Goal: Task Accomplishment & Management: Manage account settings

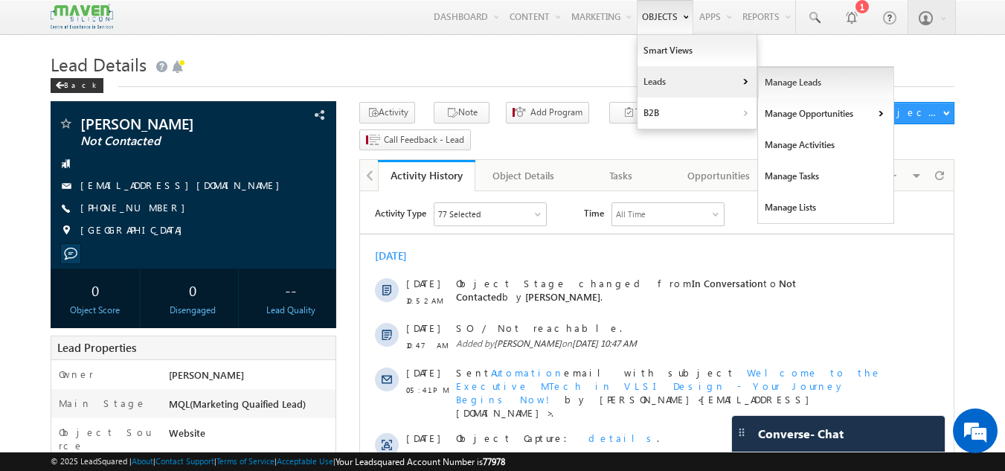
click at [806, 80] on link "Manage Leads" at bounding box center [826, 82] width 136 height 31
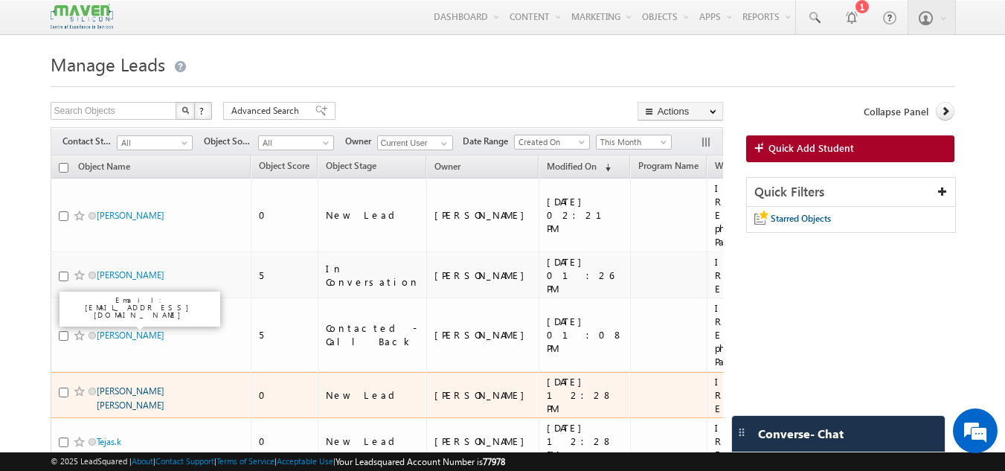
click at [135, 385] on link "Chaitanya Hiraman Gorade" at bounding box center [131, 397] width 68 height 25
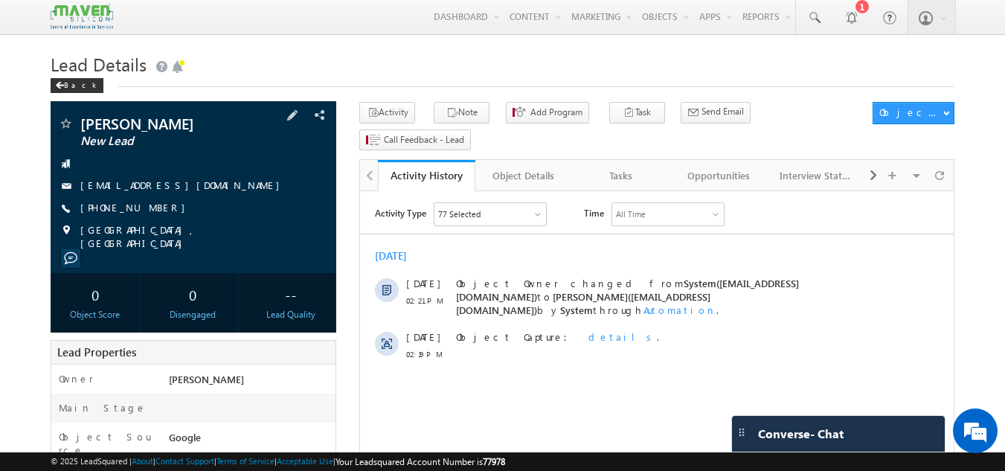
click at [152, 208] on div "+91-9322664410" at bounding box center [193, 208] width 271 height 15
click at [619, 167] on div "Tasks" at bounding box center [621, 176] width 72 height 18
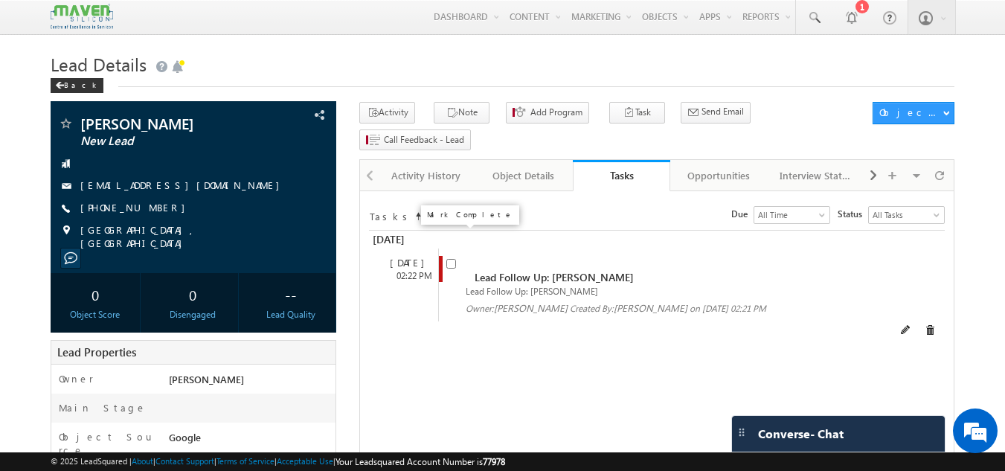
click at [449, 259] on input "checkbox" at bounding box center [451, 264] width 10 height 10
checkbox input "false"
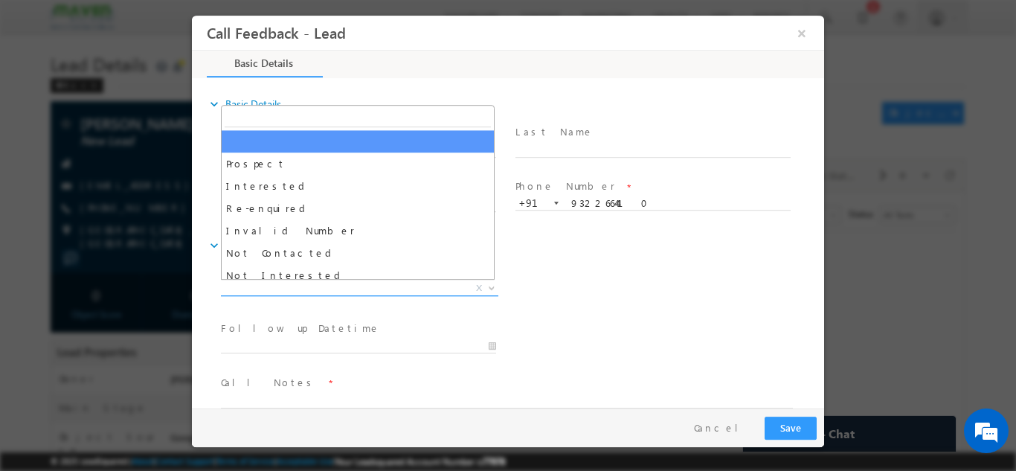
click at [402, 285] on span "X" at bounding box center [359, 287] width 277 height 15
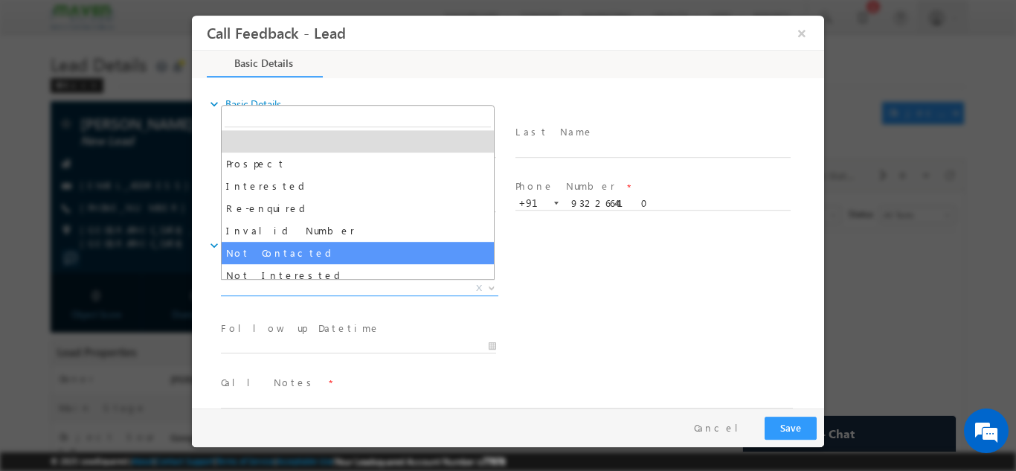
select select "Not Contacted"
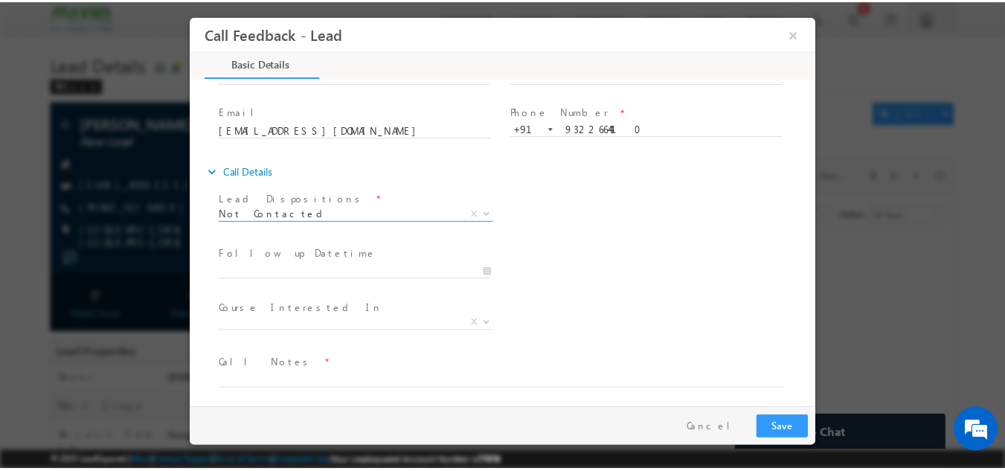
scroll to position [79, 0]
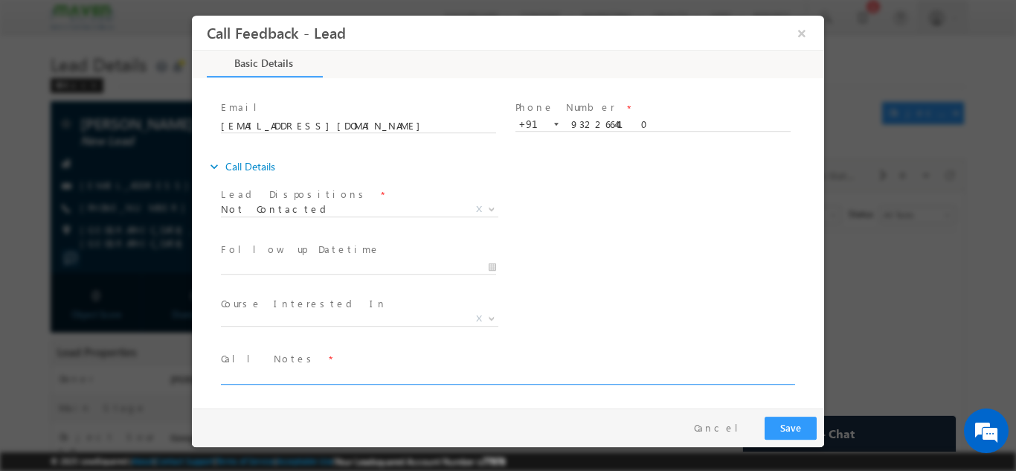
click at [302, 373] on textarea at bounding box center [507, 375] width 572 height 17
type textarea "DNP // DNP"
click at [775, 424] on button "Save" at bounding box center [791, 427] width 52 height 23
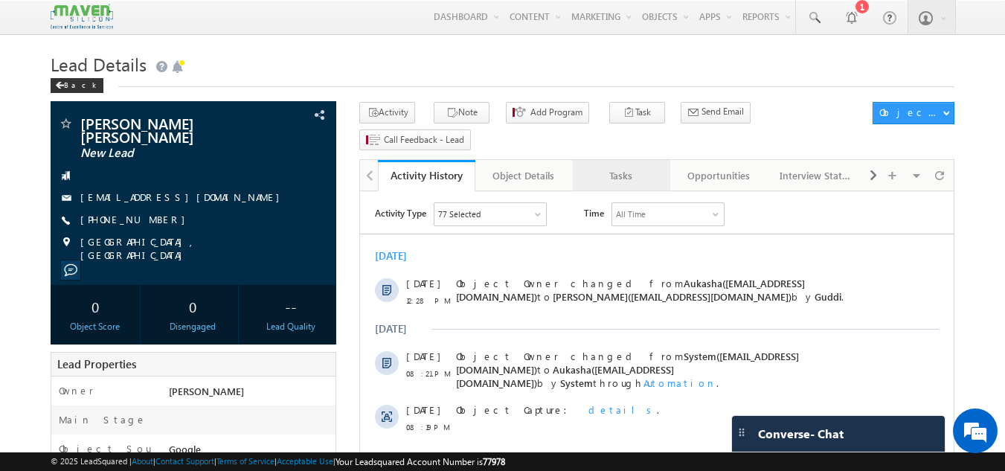
click at [616, 167] on div "Tasks" at bounding box center [621, 176] width 72 height 18
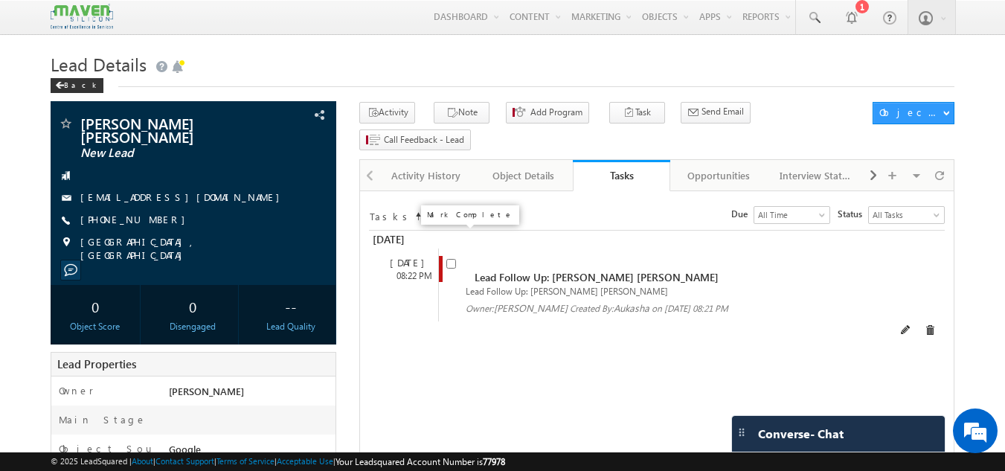
click at [453, 259] on input "checkbox" at bounding box center [451, 264] width 10 height 10
checkbox input "false"
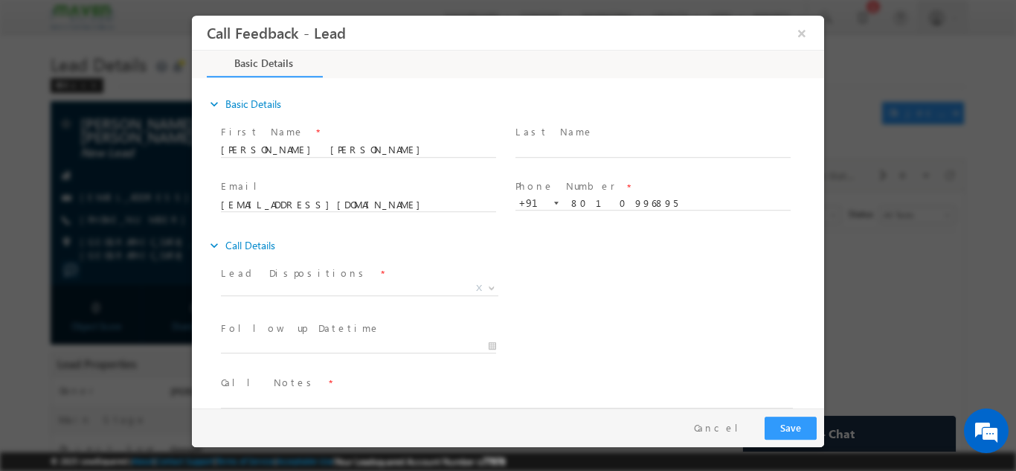
click at [366, 300] on span at bounding box center [358, 305] width 274 height 16
click at [373, 289] on span "X" at bounding box center [359, 287] width 277 height 15
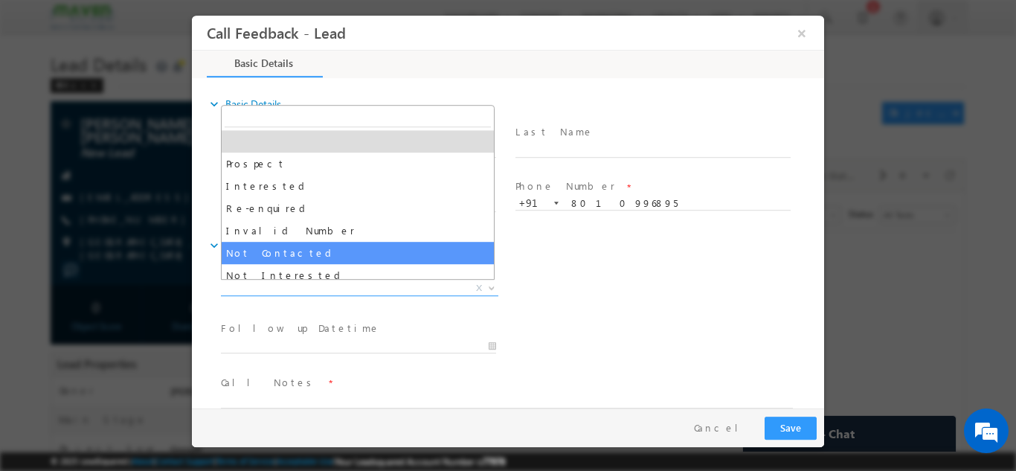
scroll to position [74, 0]
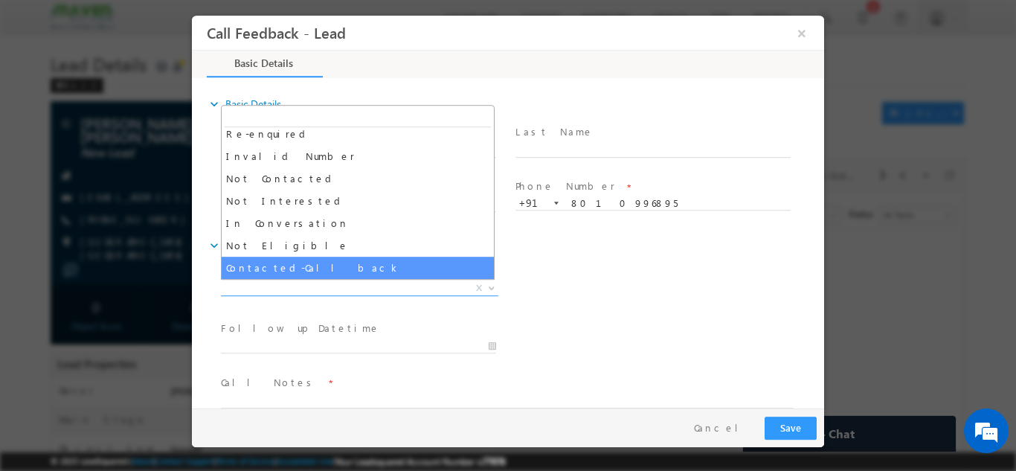
select select "Contacted-Call back"
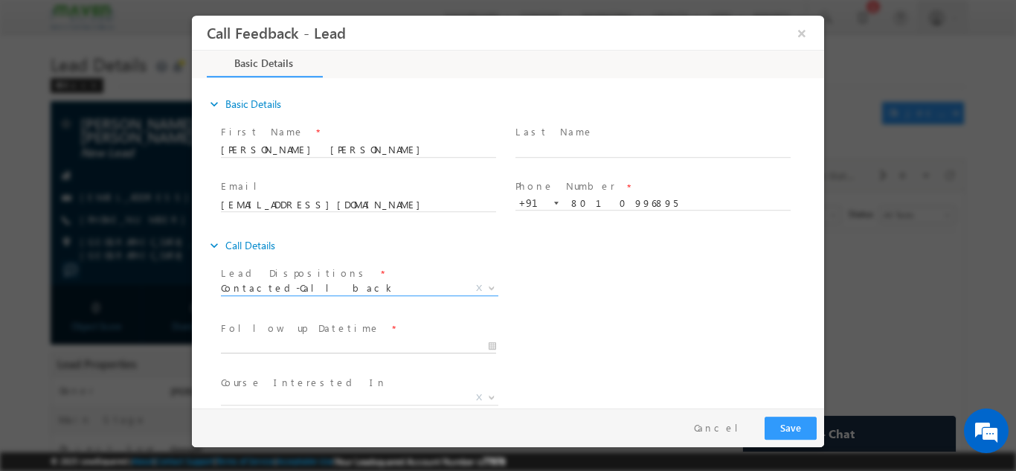
type input "10/10/2025 3:04 PM"
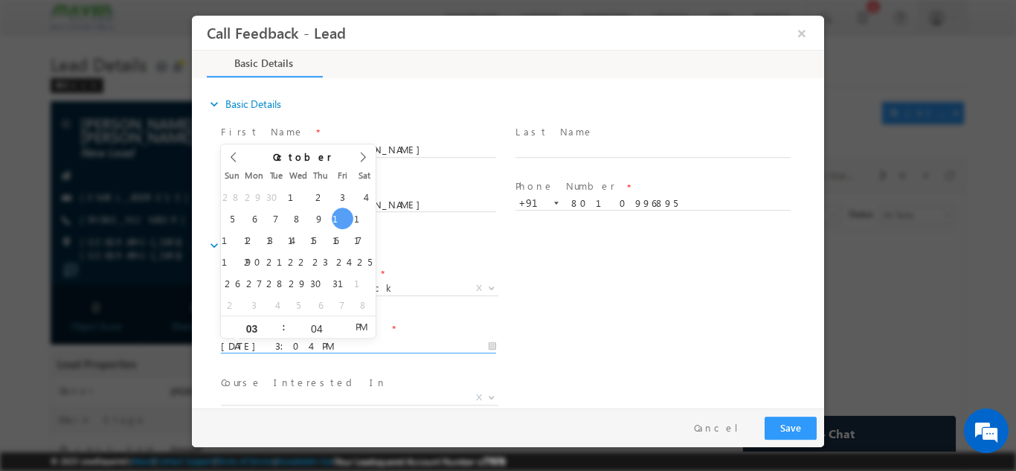
click at [307, 345] on input "10/10/2025 3:04 PM" at bounding box center [358, 345] width 275 height 15
click at [254, 329] on input "03" at bounding box center [252, 328] width 62 height 10
click at [262, 324] on input "03" at bounding box center [252, 328] width 62 height 10
type input "05"
type input "10/10/2025 5:04 PM"
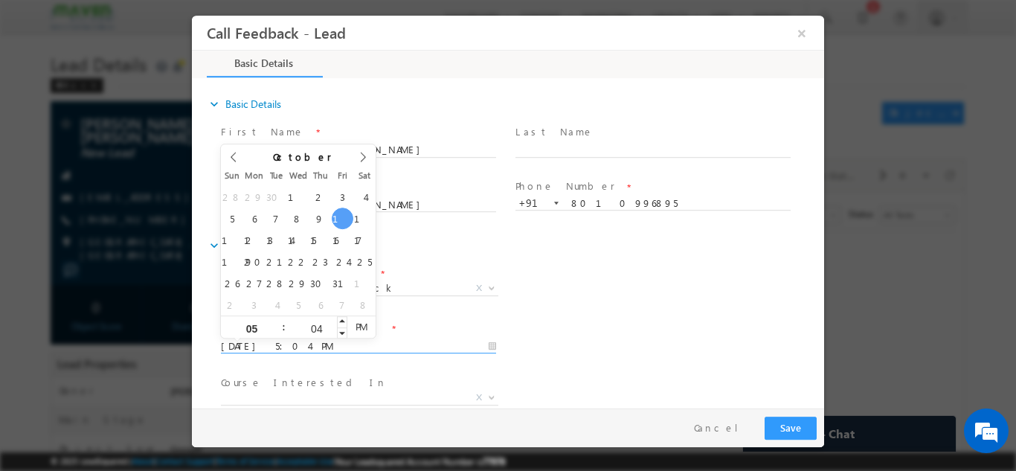
click at [310, 331] on input "04" at bounding box center [317, 328] width 62 height 10
type input "30"
type input "10/10/2025 5:30 PM"
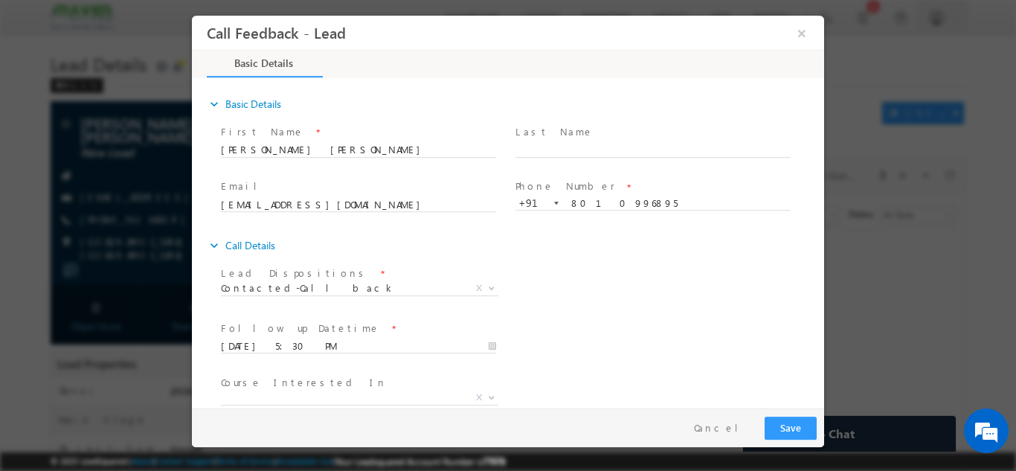
click at [566, 366] on div "Follow up Datetime * 10/10/2025 5:30 PM Program Type * Long Term Short Term X" at bounding box center [521, 344] width 606 height 55
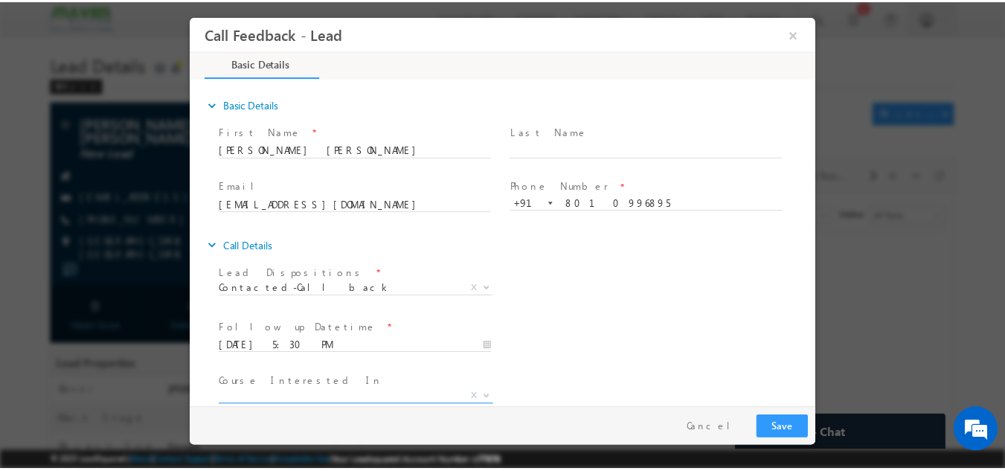
scroll to position [79, 0]
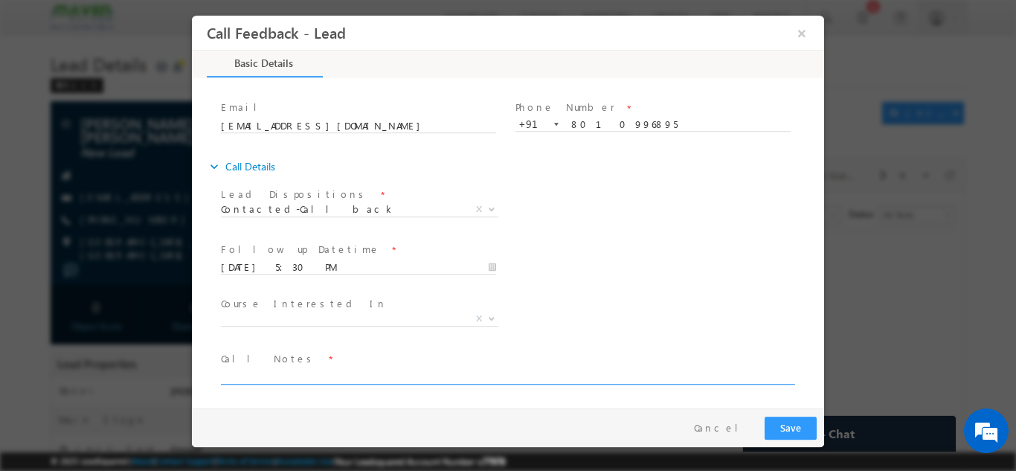
click at [290, 374] on textarea at bounding box center [507, 375] width 572 height 17
type textarea "busy, call back."
click at [794, 425] on button "Save" at bounding box center [791, 427] width 52 height 23
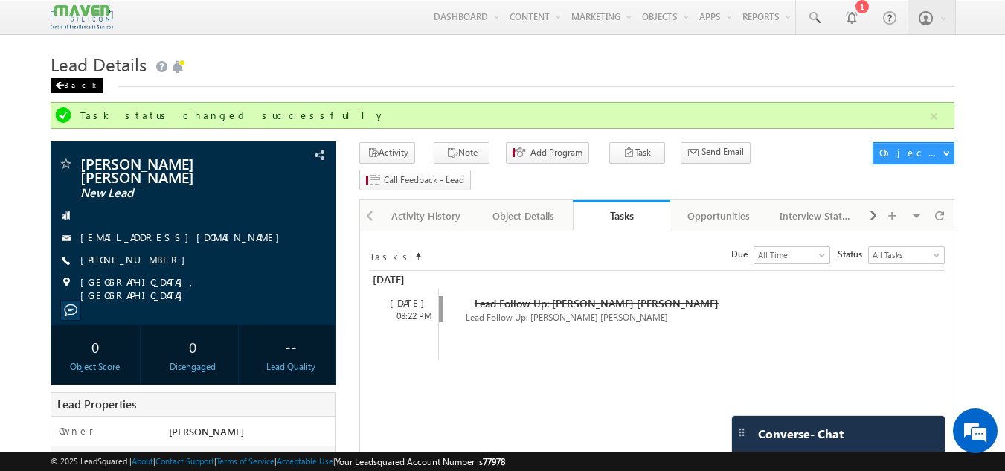
click at [77, 80] on div "Back" at bounding box center [77, 85] width 53 height 15
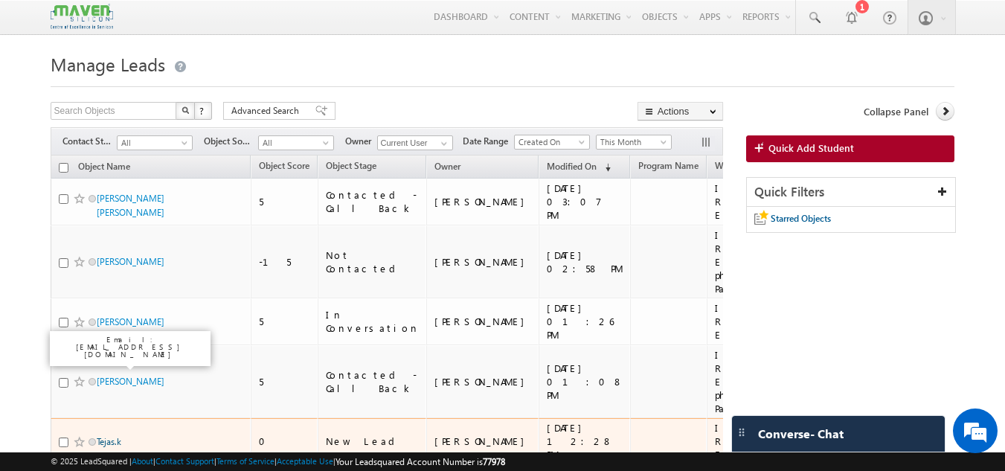
click at [103, 436] on link "Tejas.k" at bounding box center [109, 441] width 25 height 11
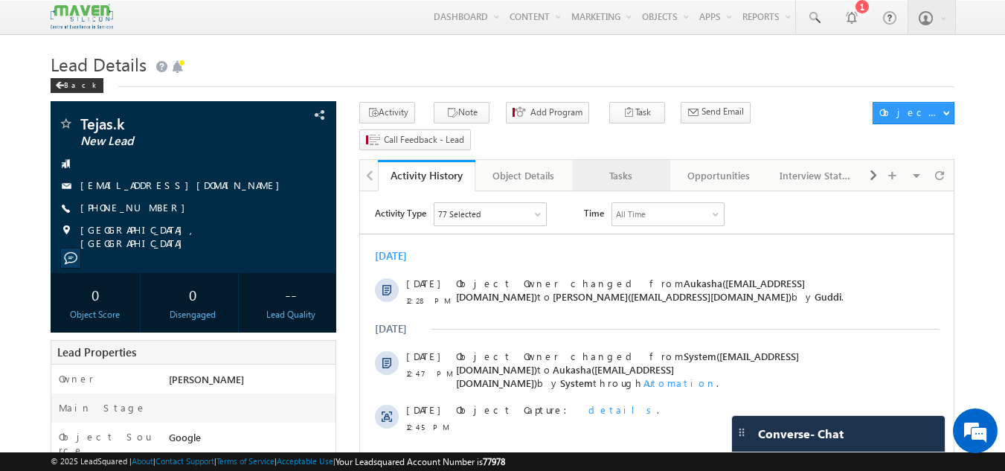
click at [629, 167] on div "Tasks" at bounding box center [621, 176] width 72 height 18
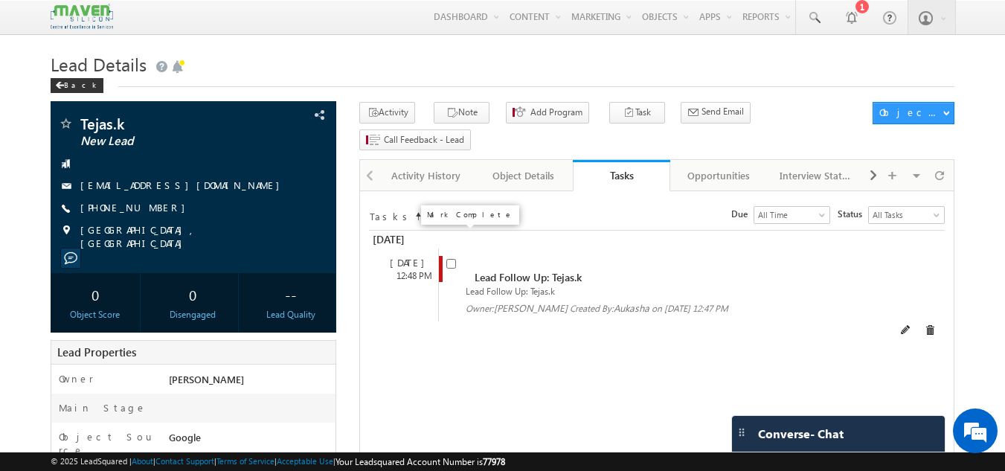
click at [456, 256] on span at bounding box center [451, 262] width 10 height 13
click at [447, 259] on input "checkbox" at bounding box center [451, 264] width 10 height 10
checkbox input "false"
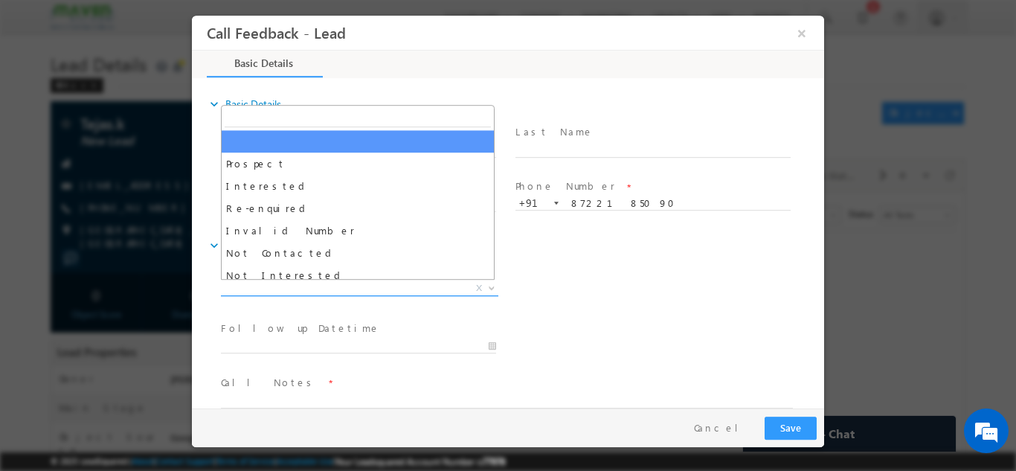
click at [320, 285] on span "X" at bounding box center [359, 287] width 277 height 15
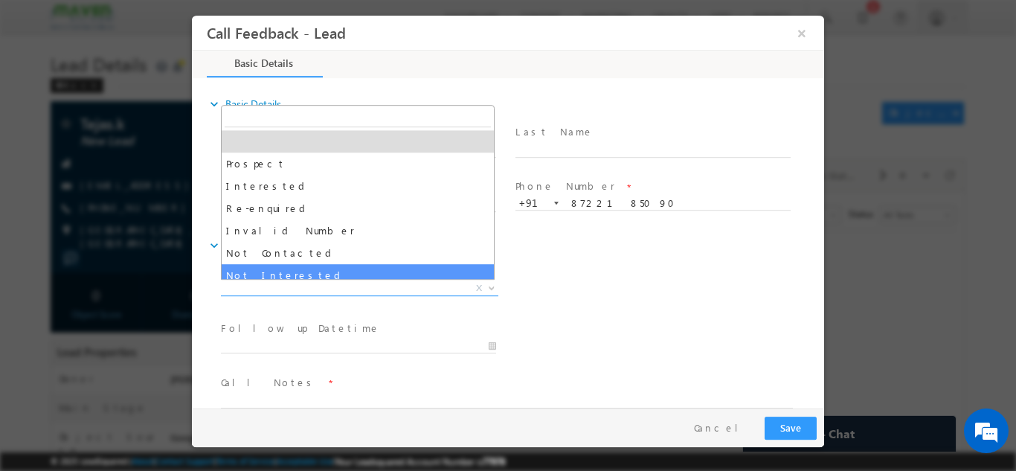
select select "Not Interested"
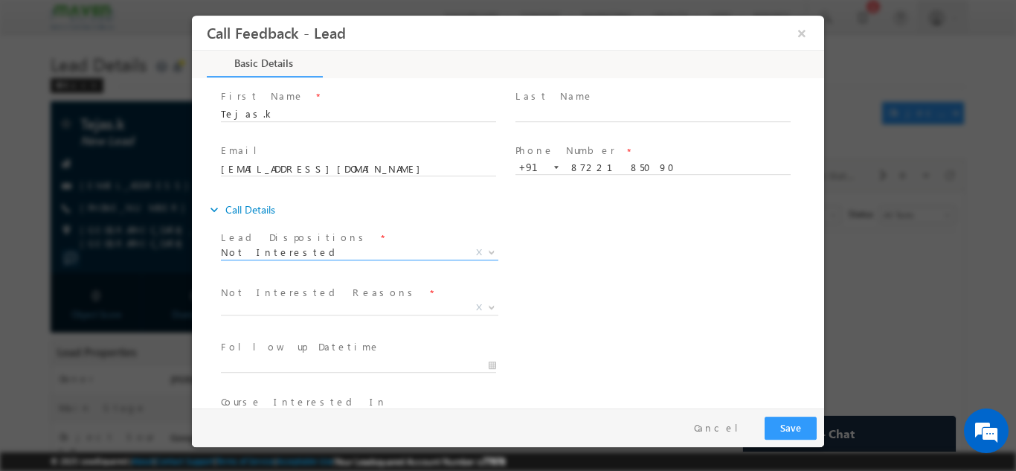
scroll to position [36, 0]
click at [341, 303] on span "X" at bounding box center [359, 306] width 277 height 15
click at [309, 306] on span "Enrolling with Competitors" at bounding box center [342, 305] width 242 height 13
click at [310, 305] on span "Enrolling with Competitors" at bounding box center [342, 305] width 242 height 13
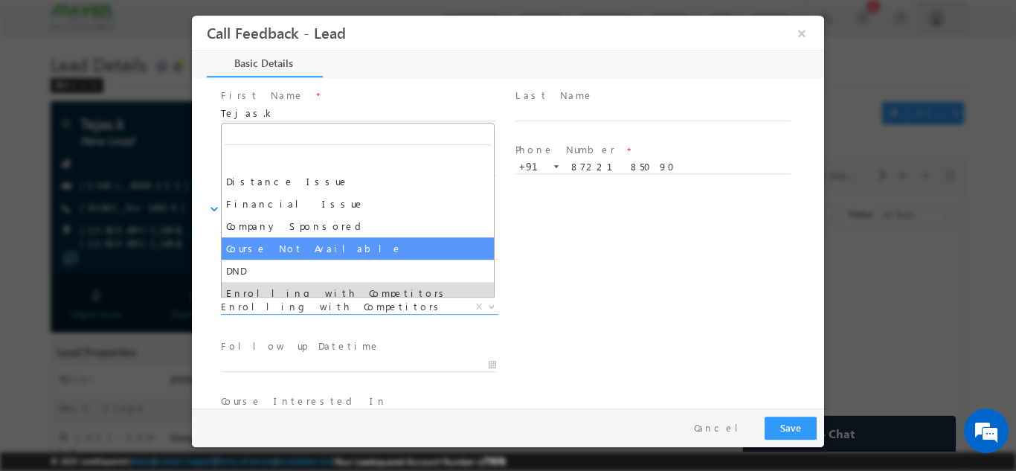
scroll to position [30, 0]
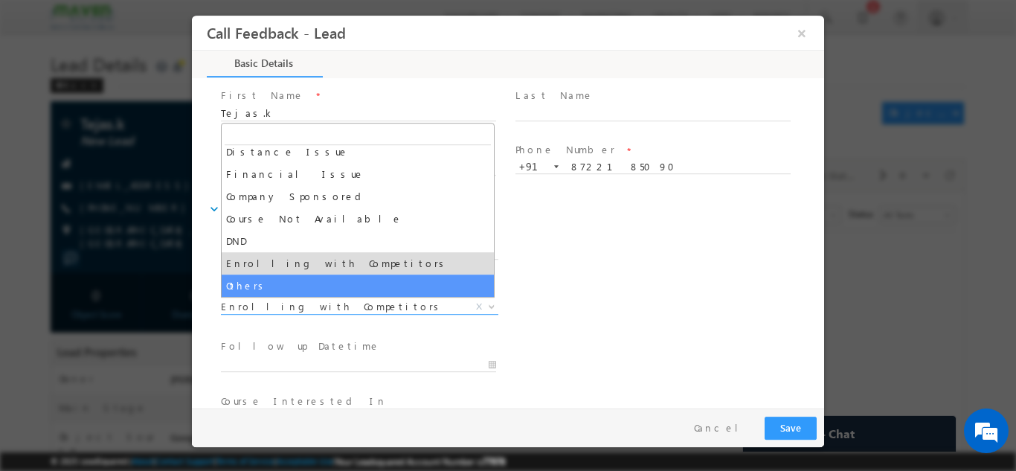
select select "Others"
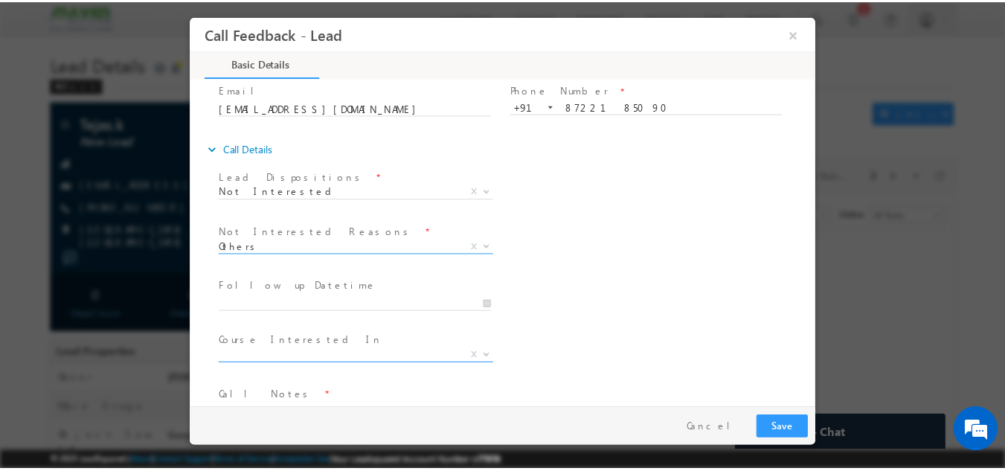
scroll to position [132, 0]
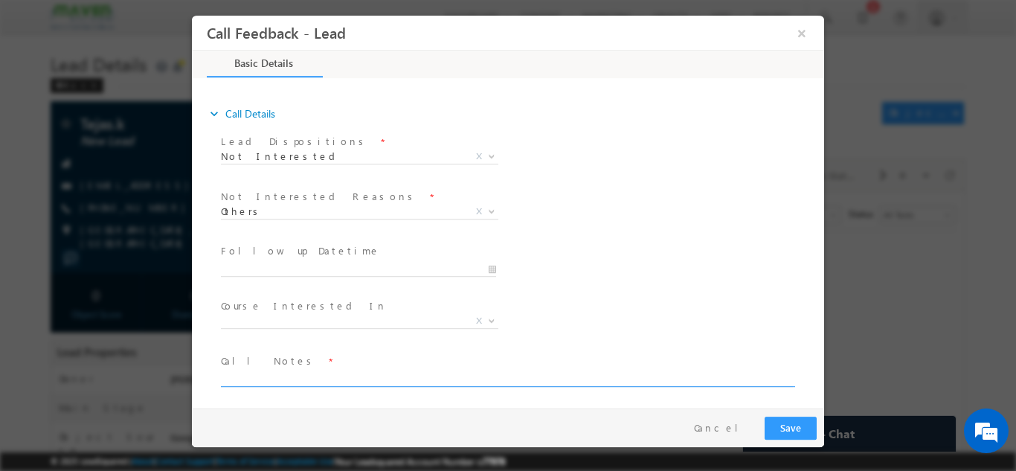
click at [276, 382] on textarea at bounding box center [507, 377] width 572 height 17
type textarea "Looking for data science."
click at [783, 416] on button "Save" at bounding box center [791, 427] width 52 height 23
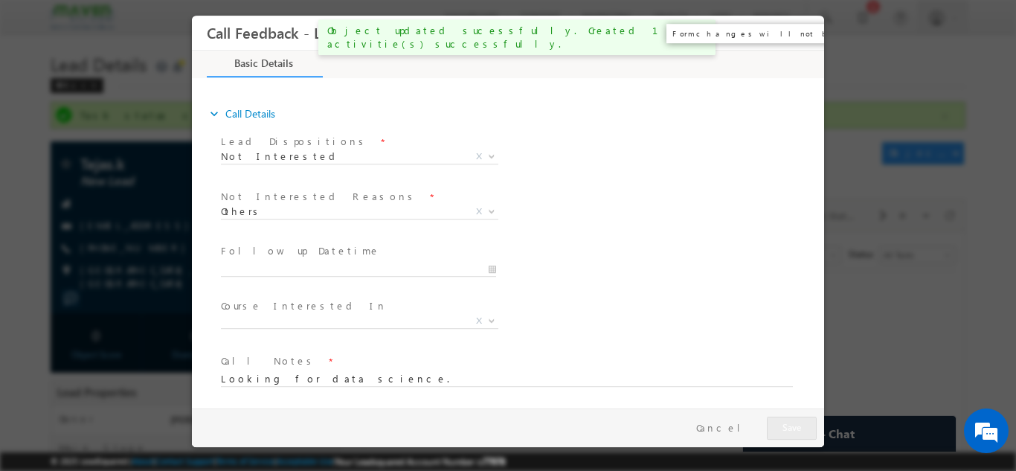
click at [808, 32] on button "×" at bounding box center [801, 33] width 25 height 28
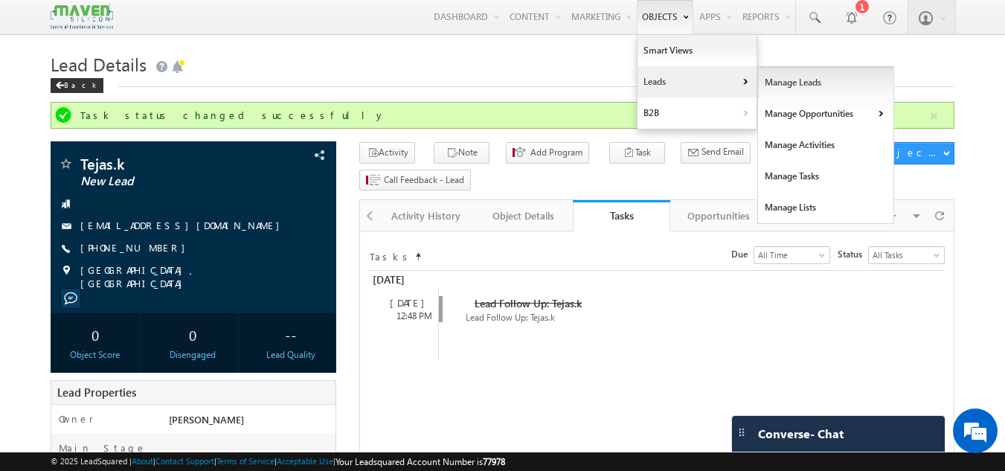
click at [776, 83] on link "Manage Leads" at bounding box center [826, 82] width 136 height 31
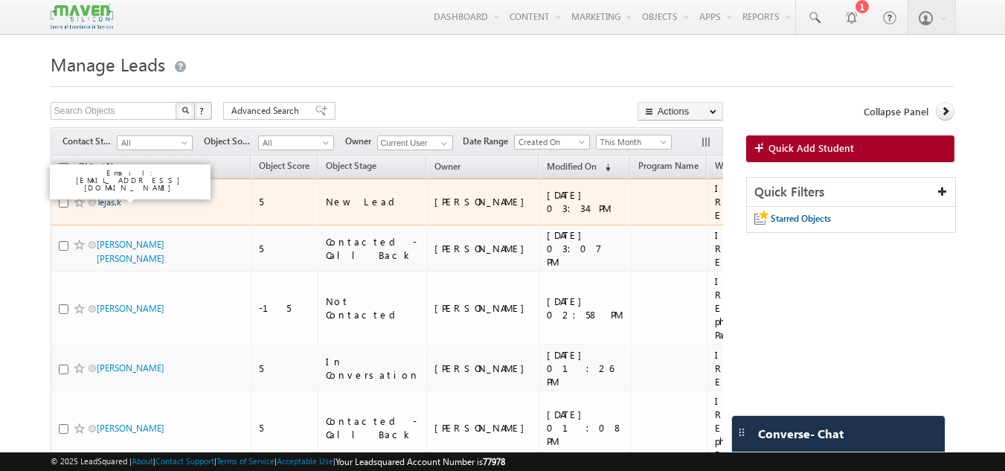
click at [106, 198] on link "Tejas.k" at bounding box center [109, 201] width 25 height 11
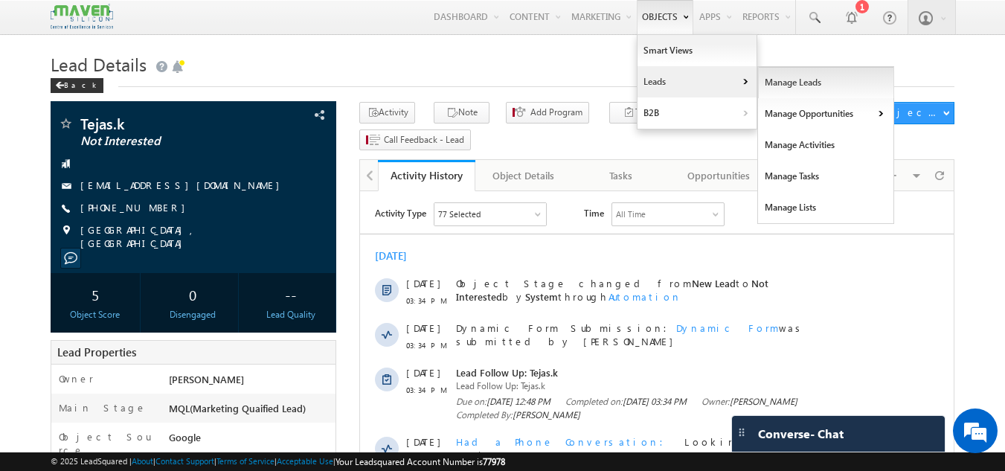
click at [775, 85] on link "Manage Leads" at bounding box center [826, 82] width 136 height 31
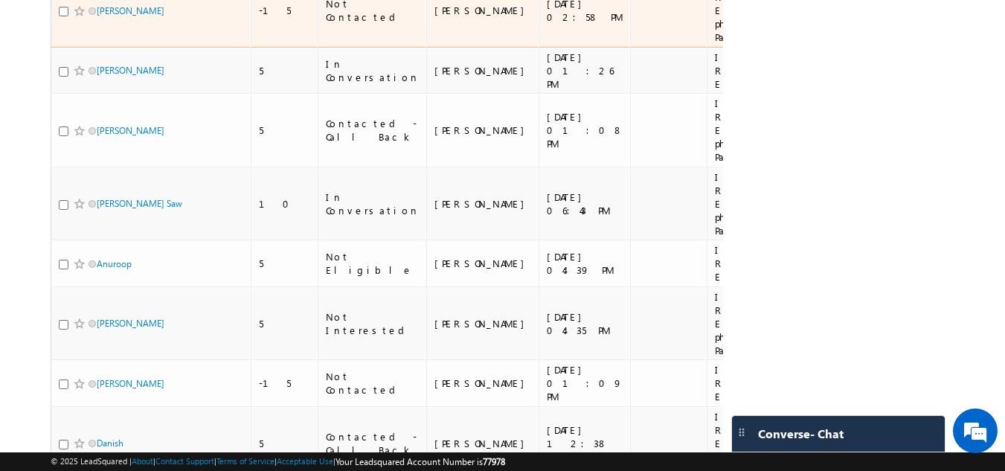
scroll to position [303, 0]
